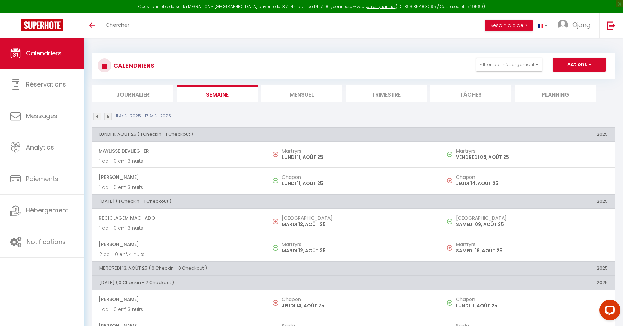
click at [128, 93] on li "Journalier" at bounding box center [132, 94] width 81 height 17
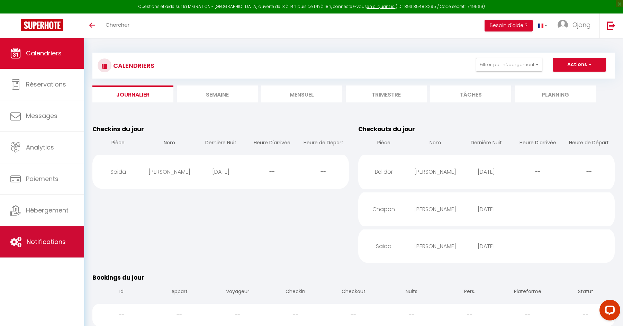
click at [47, 241] on span "Notifications" at bounding box center [46, 242] width 39 height 9
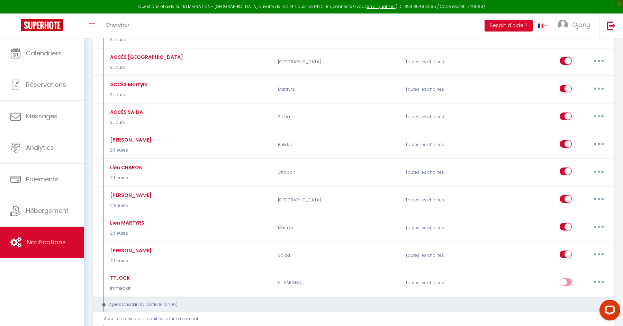
scroll to position [280, 0]
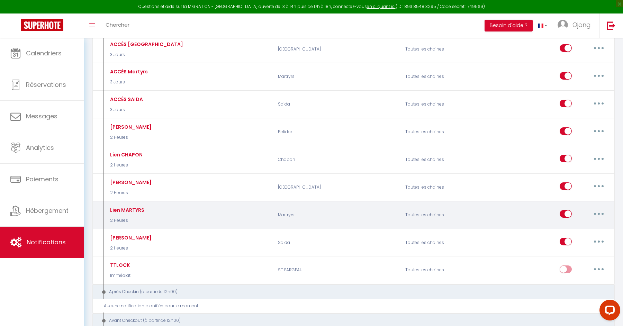
click at [596, 209] on button "button" at bounding box center [598, 213] width 19 height 11
click at [573, 228] on link "Editer" at bounding box center [580, 230] width 51 height 12
type input "Lien MARTYRS"
select select "2 Heures"
select select "if_booking_is_paid"
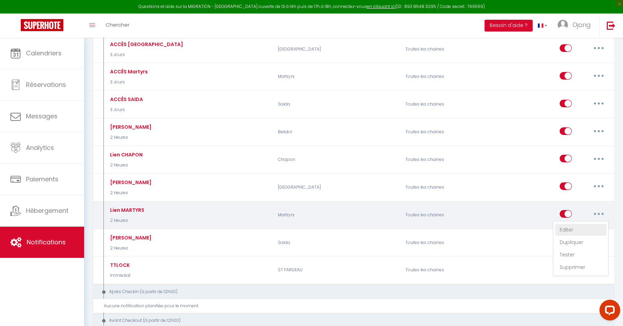
checkbox input "true"
checkbox input "false"
radio input "true"
type input "Codes d'accès"
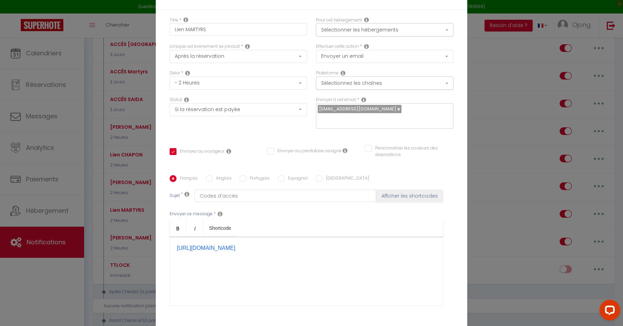
click at [293, 251] on div "[URL][DOMAIN_NAME] ​" at bounding box center [307, 271] width 274 height 69
drag, startPoint x: 285, startPoint y: 241, endPoint x: 153, endPoint y: 247, distance: 132.4
click at [153, 247] on div "Modifier la notification × Titre * Lien MARTYRS Pour cet hébergement Sélectionn…" at bounding box center [311, 163] width 623 height 326
copy link "[URL][DOMAIN_NAME]"
click at [297, 246] on p "[URL][DOMAIN_NAME] ​" at bounding box center [306, 248] width 259 height 8
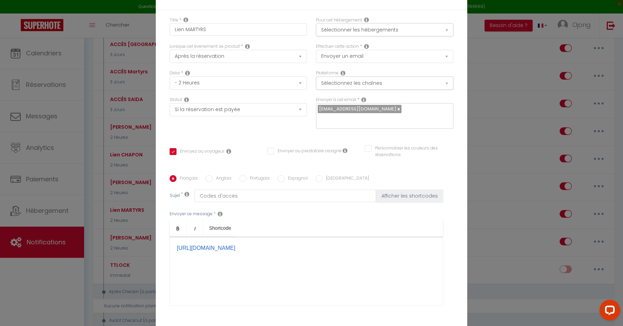
click at [298, 269] on div "[URL][DOMAIN_NAME]" at bounding box center [307, 271] width 274 height 69
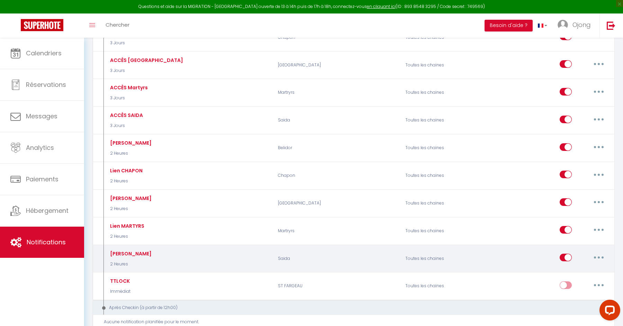
scroll to position [263, 0]
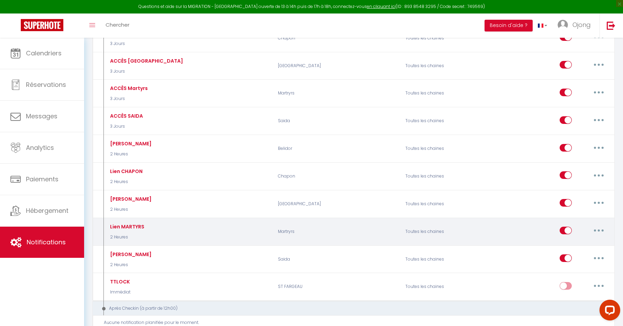
click at [600, 227] on button "button" at bounding box center [598, 230] width 19 height 11
click at [578, 244] on link "Editer" at bounding box center [580, 247] width 51 height 12
type input "Lien MARTYRS"
checkbox input "true"
checkbox input "false"
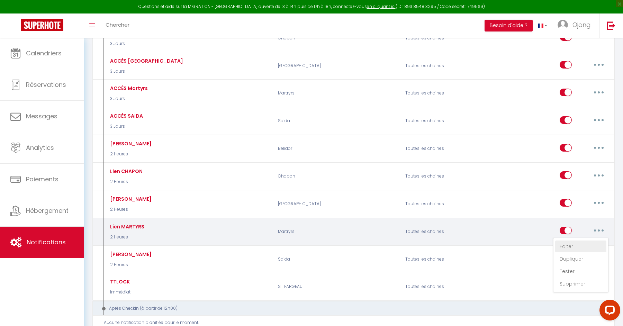
checkbox input "false"
type input "Codes d'accès"
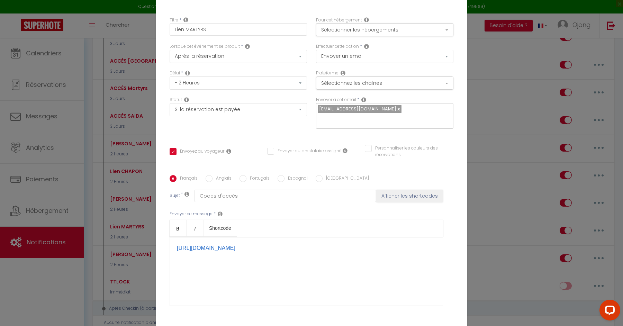
click at [524, 139] on div "Modifier la notification × Titre * Lien MARTYRS Pour cet hébergement Sélectionn…" at bounding box center [311, 163] width 623 height 326
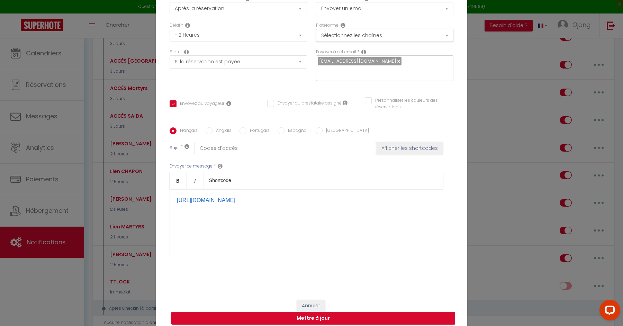
scroll to position [0, 0]
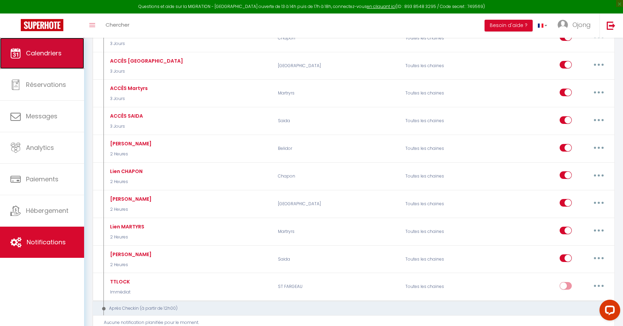
click at [18, 57] on icon at bounding box center [15, 53] width 10 height 10
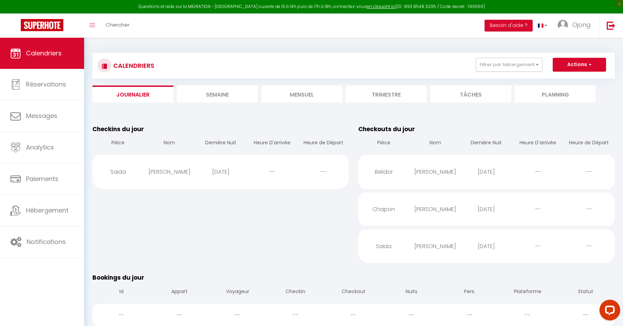
click at [214, 92] on li "Semaine" at bounding box center [217, 94] width 81 height 17
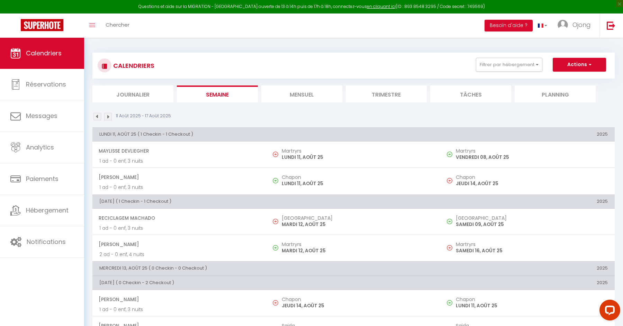
click at [299, 90] on li "Mensuel" at bounding box center [301, 94] width 81 height 17
